Goal: Task Accomplishment & Management: Use online tool/utility

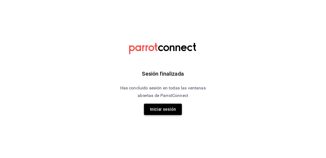
click at [179, 111] on button "Iniciar sesión" at bounding box center [163, 109] width 38 height 11
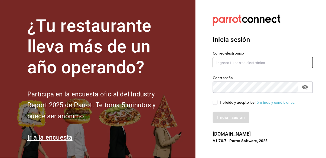
click at [231, 68] on input "text" at bounding box center [263, 62] width 100 height 11
type input "[PERSON_NAME][EMAIL_ADDRESS][DOMAIN_NAME]"
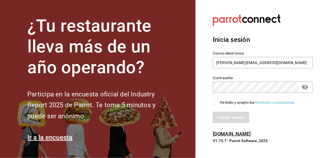
click at [212, 106] on div "He leído y acepto los Términos y condiciones." at bounding box center [259, 99] width 107 height 12
click at [214, 105] on input "He leído y acepto los Términos y condiciones." at bounding box center [215, 102] width 5 height 5
checkbox input "true"
click at [225, 123] on button "Iniciar sesión" at bounding box center [231, 117] width 37 height 11
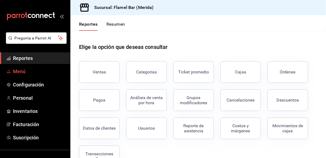
click at [34, 74] on span "Menú" at bounding box center [39, 71] width 53 height 7
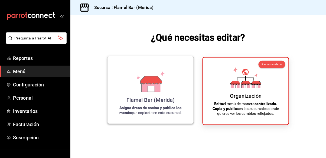
click at [179, 97] on div "Flamel Bar (Merida) Asigna áreas de cocina y publica los menús que copiaste en …" at bounding box center [150, 90] width 73 height 59
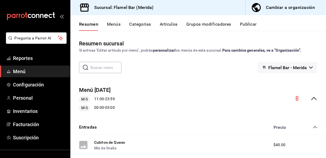
click at [250, 24] on button "Publicar" at bounding box center [248, 26] width 17 height 9
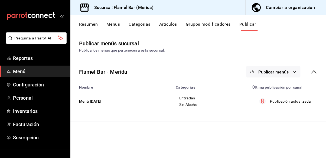
click at [278, 73] on span "Publicar menús" at bounding box center [273, 72] width 30 height 5
click at [280, 89] on span "Punto de venta" at bounding box center [282, 90] width 26 height 6
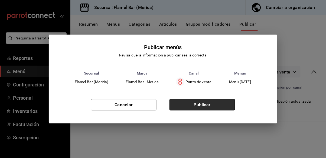
click at [197, 103] on button "Publicar" at bounding box center [202, 104] width 66 height 11
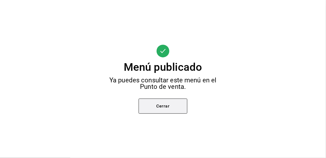
click at [176, 105] on button "Cerrar" at bounding box center [163, 106] width 49 height 15
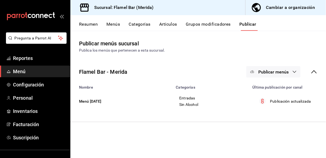
click at [116, 24] on button "Menús" at bounding box center [113, 26] width 14 height 9
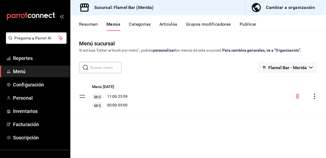
click at [313, 97] on icon "actions" at bounding box center [314, 96] width 5 height 5
click at [249, 83] on div at bounding box center [163, 79] width 326 height 158
click at [250, 26] on button "Publicar" at bounding box center [248, 26] width 17 height 9
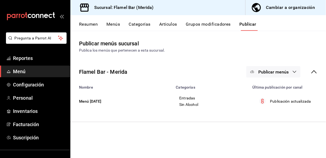
click at [89, 28] on button "Resumen" at bounding box center [88, 26] width 19 height 9
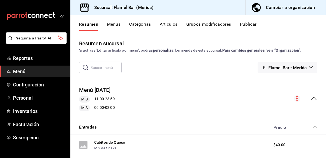
click at [41, 67] on link "Menú" at bounding box center [35, 72] width 70 height 12
click at [40, 70] on span "Menú" at bounding box center [39, 71] width 53 height 7
click at [94, 26] on button "Resumen" at bounding box center [88, 26] width 19 height 9
click at [40, 74] on span "Menú" at bounding box center [39, 71] width 53 height 7
click at [43, 64] on link "Reportes" at bounding box center [35, 59] width 70 height 12
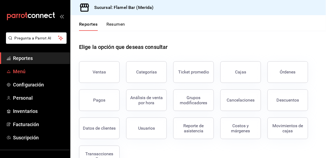
click at [31, 73] on span "Menú" at bounding box center [39, 71] width 53 height 7
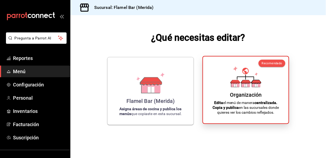
click at [246, 74] on icon at bounding box center [245, 71] width 6 height 6
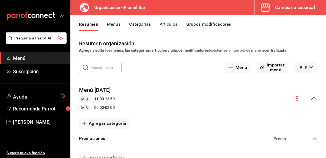
click at [110, 21] on div "Resumen Menús Categorías Artículos Grupos modificadores" at bounding box center [198, 23] width 256 height 16
click at [111, 21] on div "Resumen Menús Categorías Artículos Grupos modificadores" at bounding box center [198, 23] width 256 height 16
click at [116, 26] on button "Menús" at bounding box center [114, 26] width 14 height 9
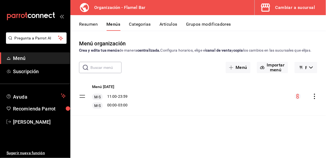
click at [314, 99] on icon "actions" at bounding box center [314, 96] width 5 height 5
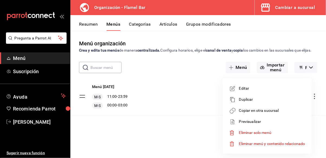
click at [269, 111] on span "Copiar en otra sucursal" at bounding box center [272, 111] width 66 height 6
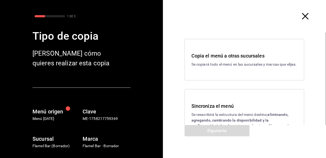
click at [228, 106] on div "Sincroniza el menú Se reescribirá la estructura del menú destino; eliminando, a…" at bounding box center [245, 118] width 120 height 59
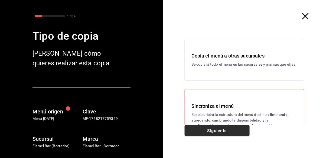
click at [228, 133] on button "Siguiente" at bounding box center [217, 130] width 65 height 11
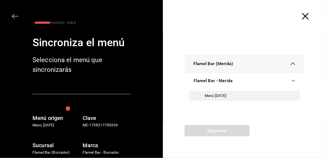
click at [221, 96] on div "Menú Oct25" at bounding box center [250, 96] width 91 height 6
checkbox input "true"
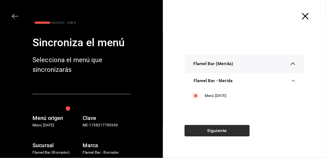
click at [226, 133] on button "Siguiente" at bounding box center [217, 130] width 65 height 11
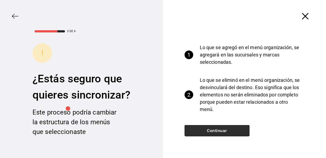
click at [226, 133] on button "Continuar" at bounding box center [217, 130] width 65 height 11
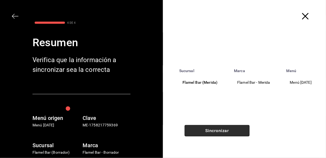
click at [226, 133] on button "Sincronizar" at bounding box center [217, 130] width 65 height 11
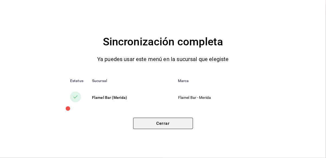
click at [176, 125] on button "Cerrar" at bounding box center [163, 123] width 60 height 11
